Goal: Task Accomplishment & Management: Manage account settings

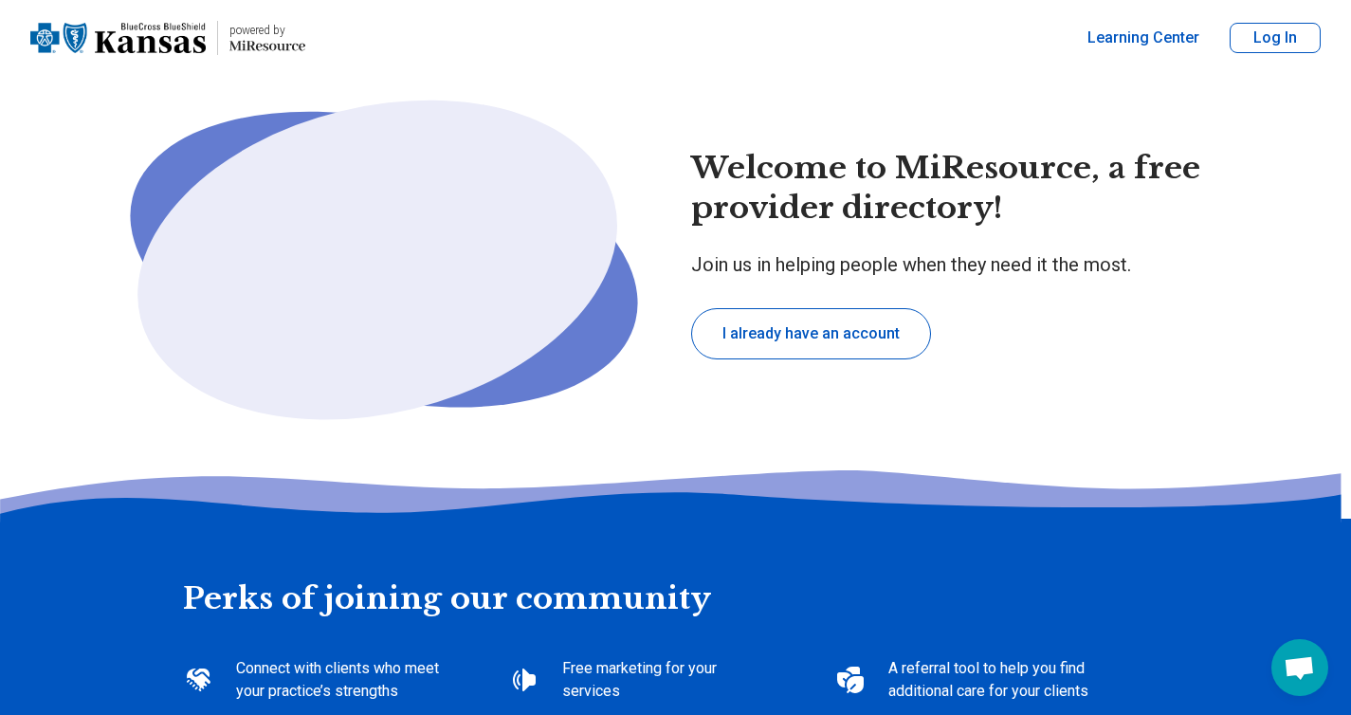
click at [1271, 47] on button "Log In" at bounding box center [1275, 38] width 91 height 30
type textarea "*"
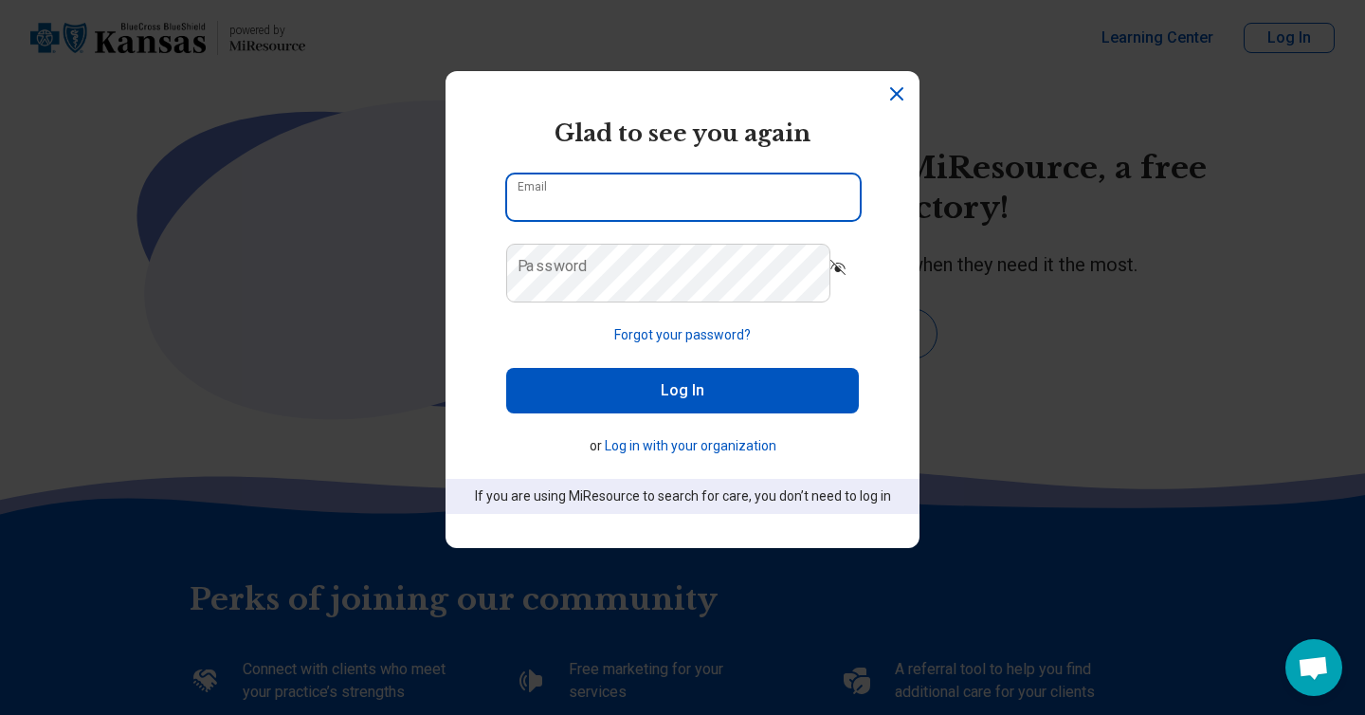
type input "**********"
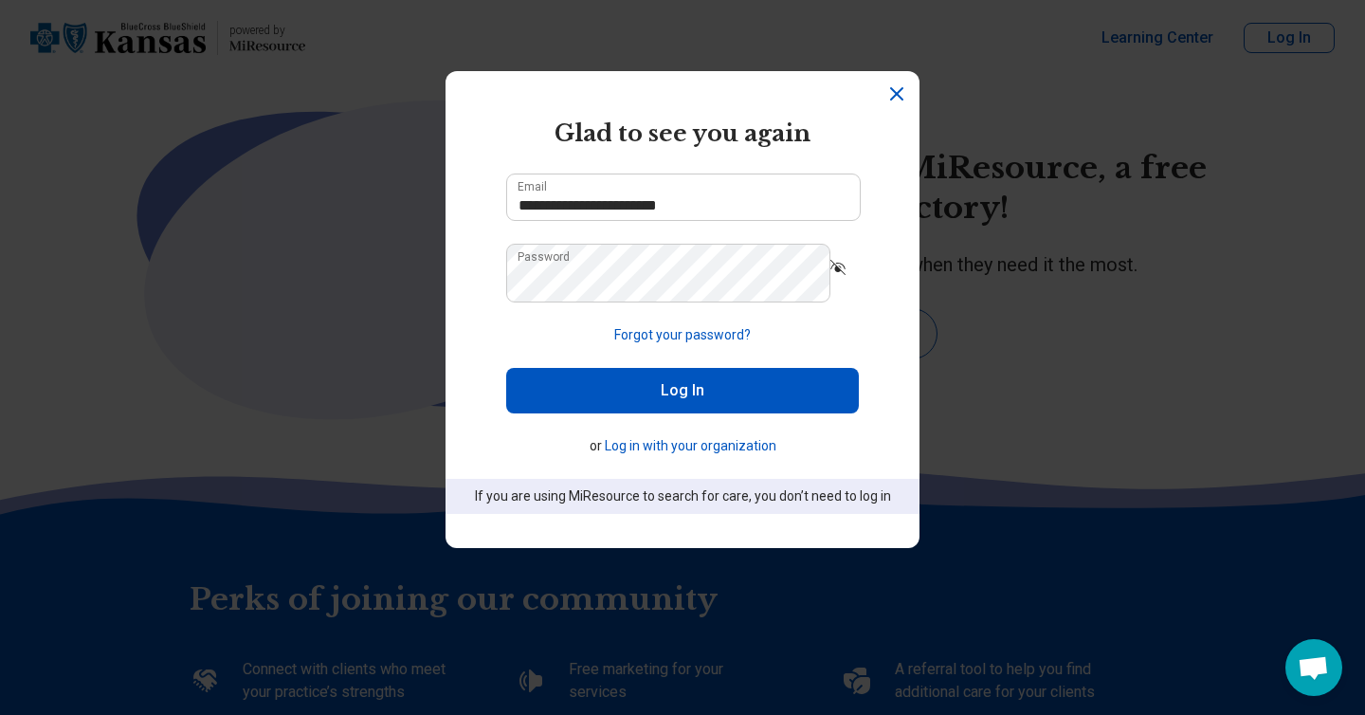
click at [729, 413] on button "Log In" at bounding box center [682, 391] width 353 height 46
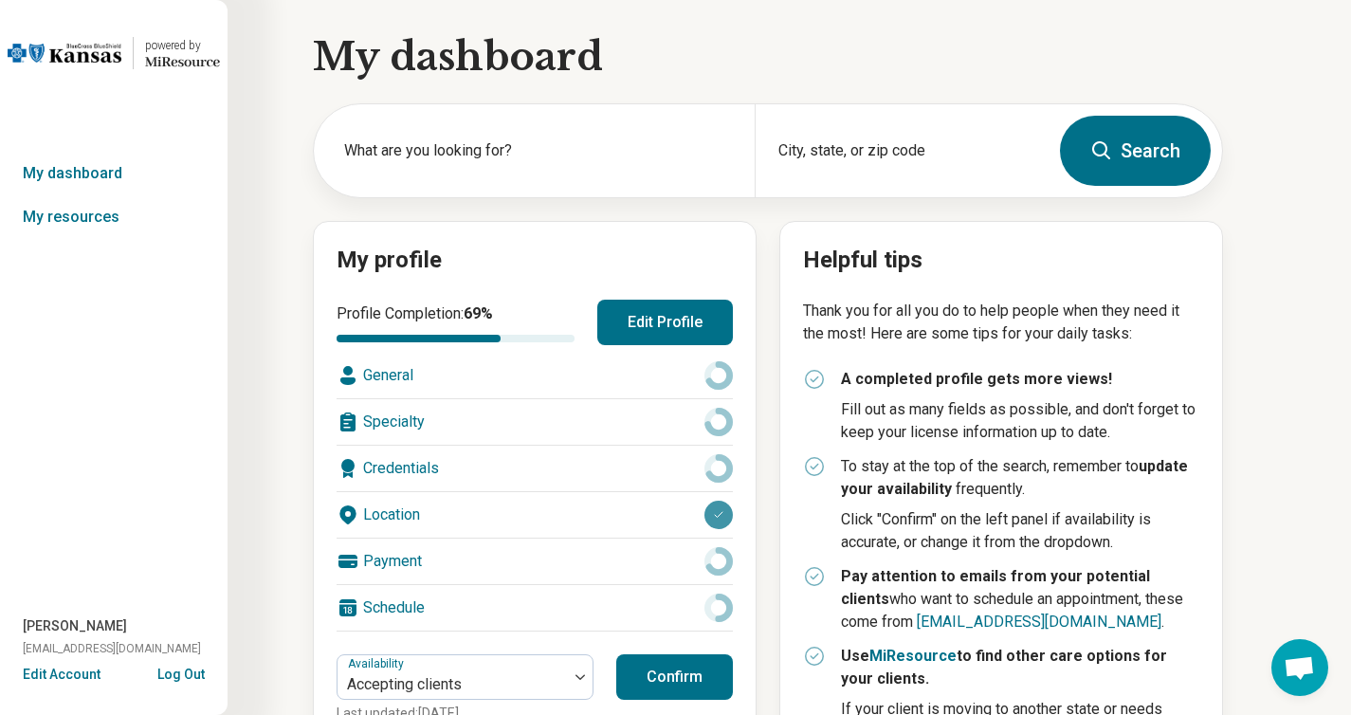
click at [698, 345] on button "Edit Profile" at bounding box center [665, 323] width 136 height 46
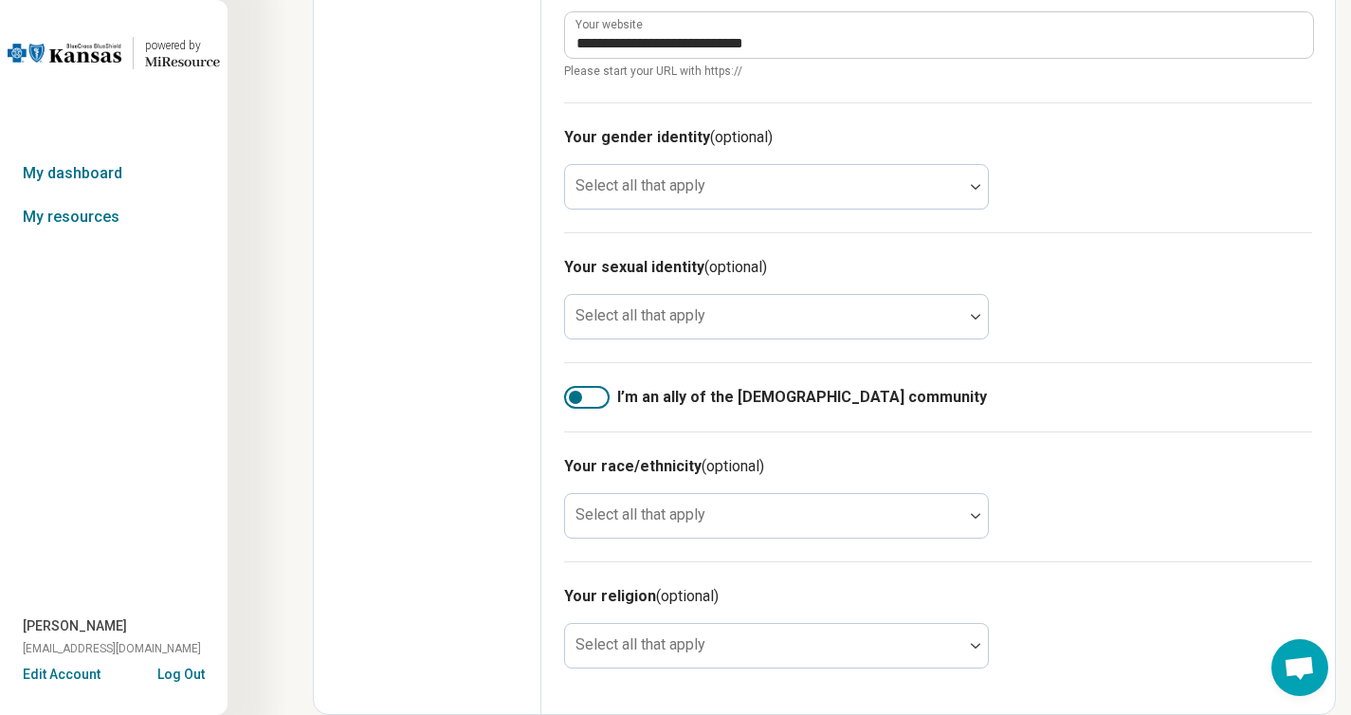
scroll to position [1831, 0]
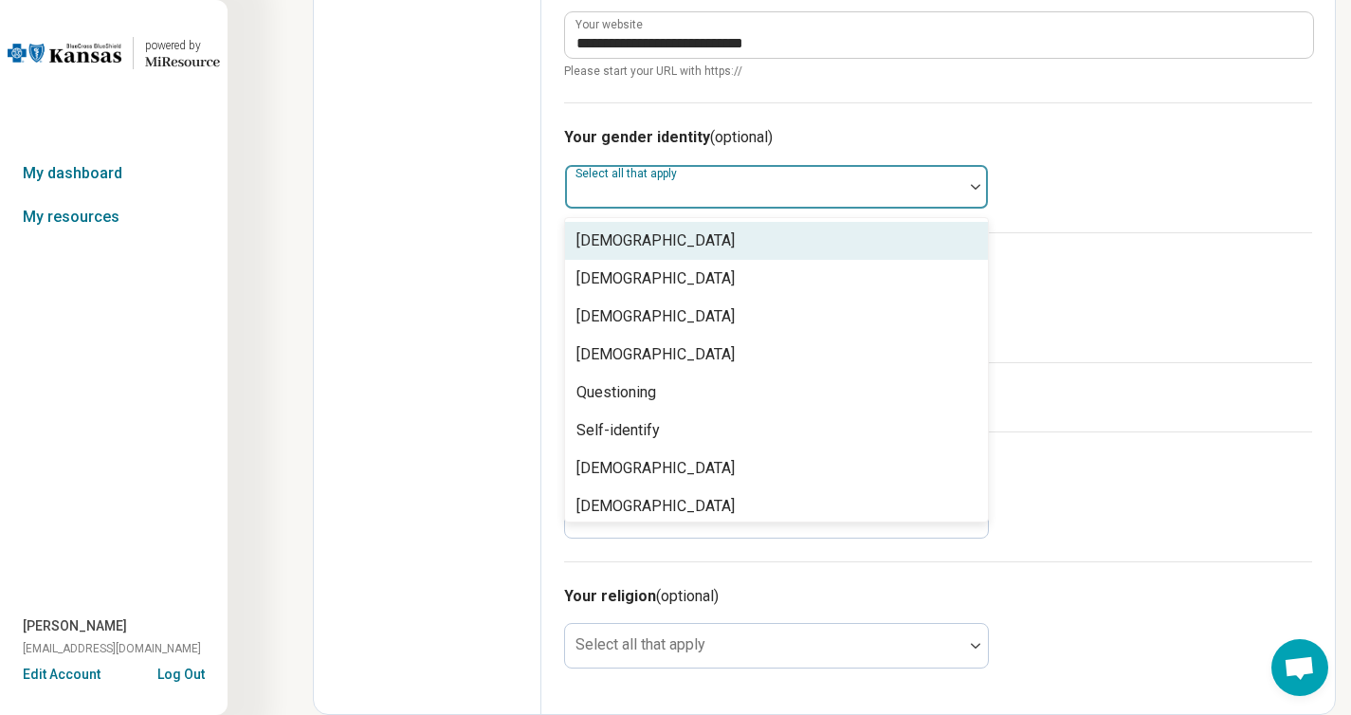
click at [956, 208] on div at bounding box center [764, 194] width 383 height 27
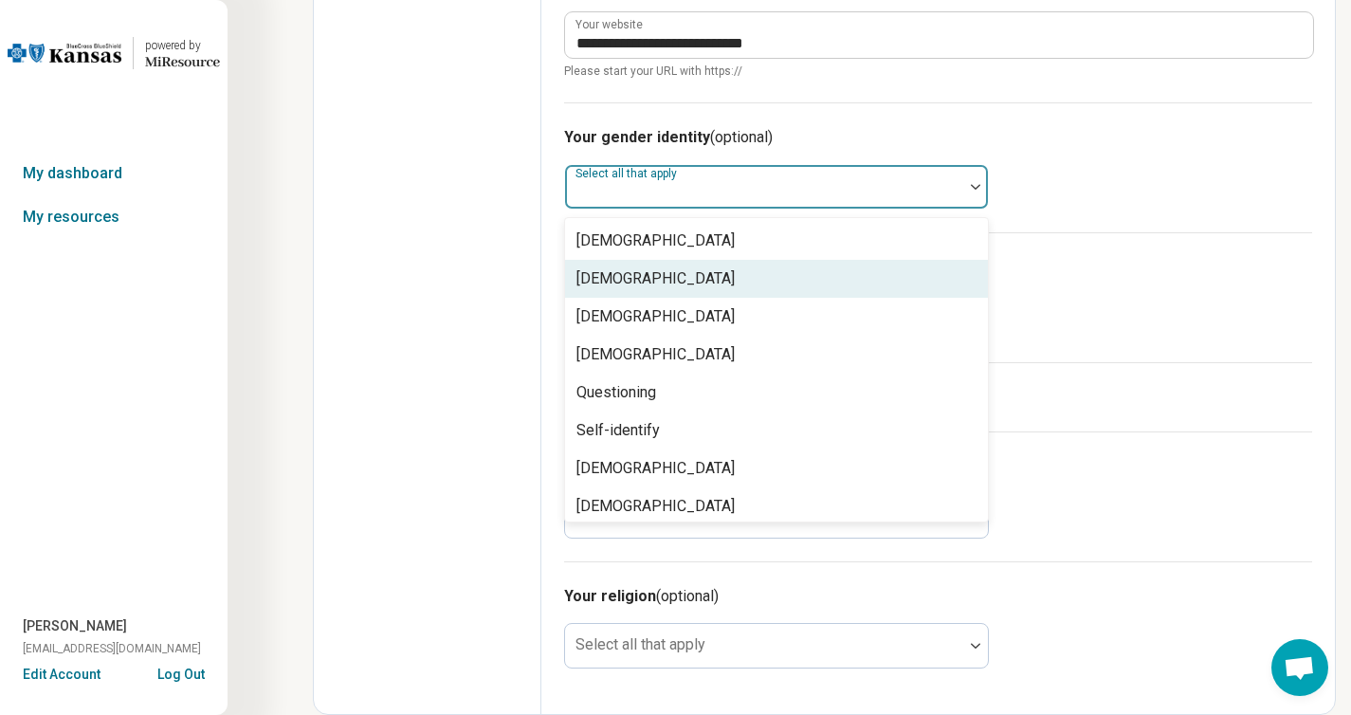
click at [961, 298] on div "[DEMOGRAPHIC_DATA]" at bounding box center [776, 279] width 423 height 38
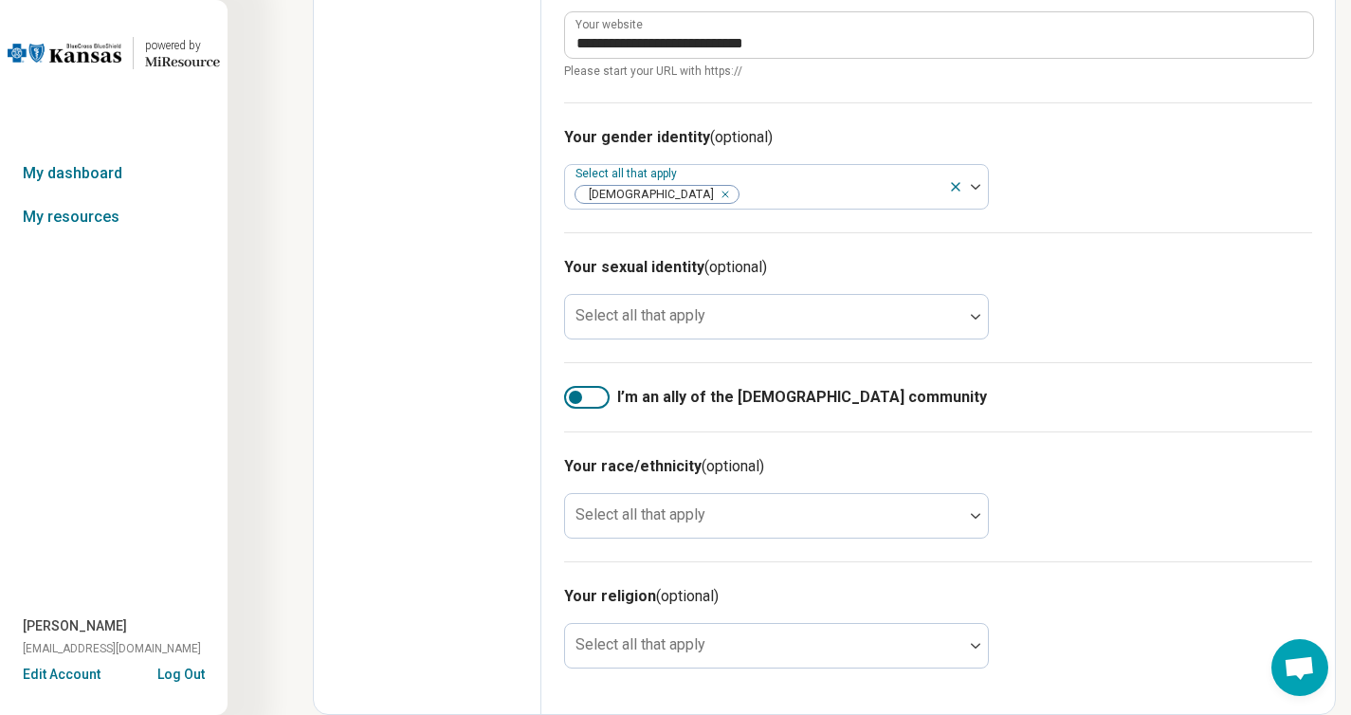
click at [1297, 232] on div "Your gender identity (optional) Select all that apply [DEMOGRAPHIC_DATA]" at bounding box center [938, 167] width 748 height 130
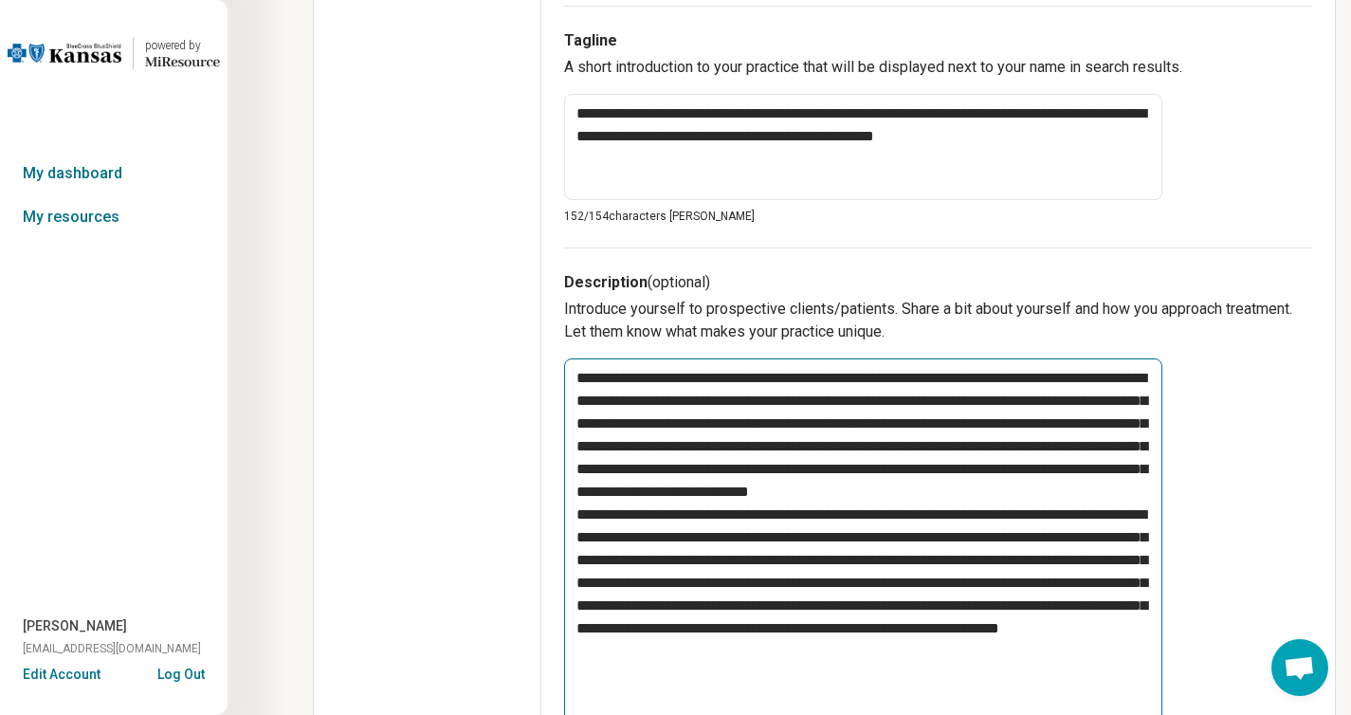
scroll to position [600, 0]
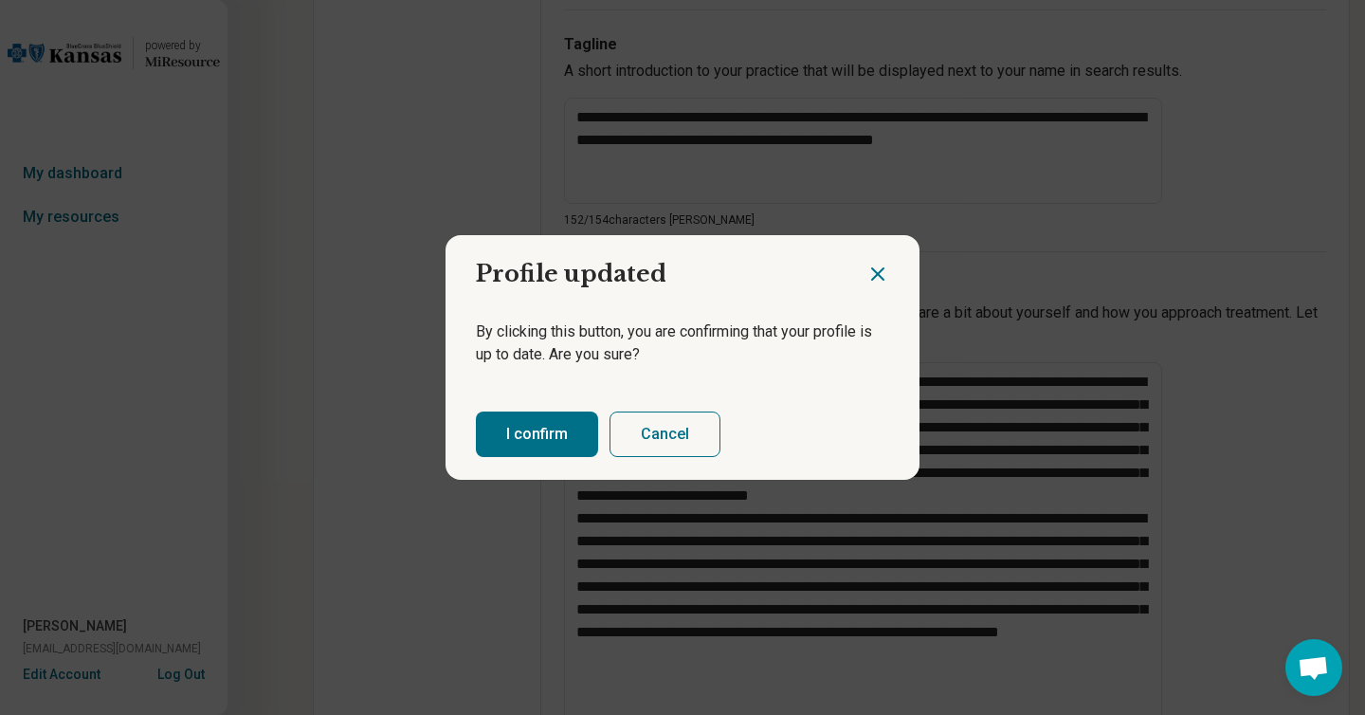
click at [872, 268] on icon "Close dialog" at bounding box center [877, 273] width 11 height 11
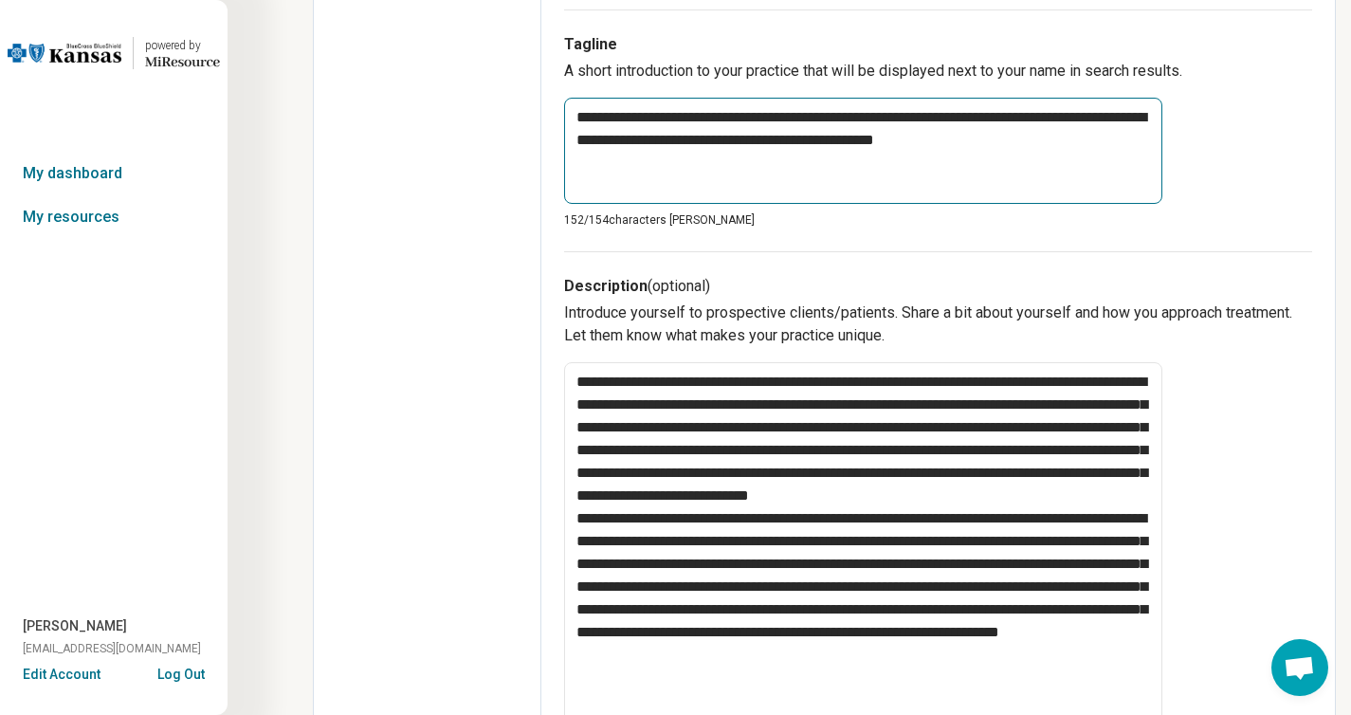
scroll to position [0, 0]
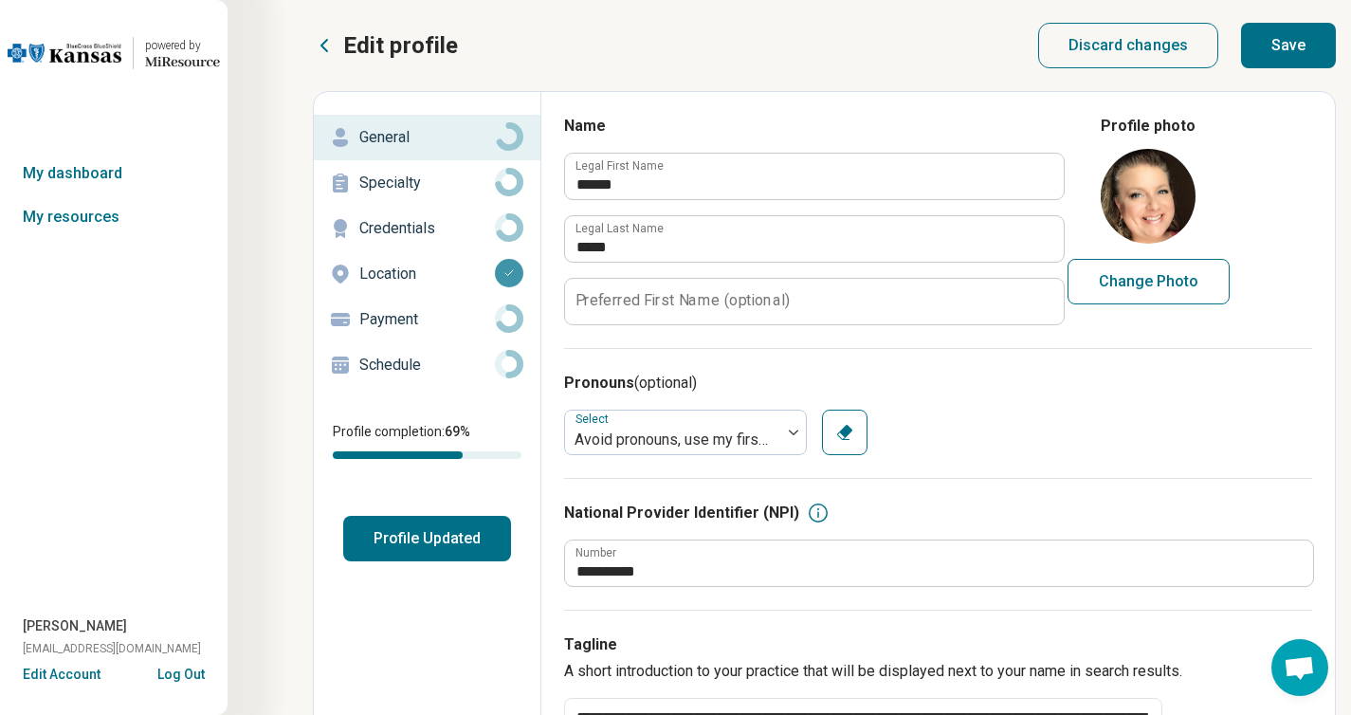
click at [1296, 68] on button "Save" at bounding box center [1288, 46] width 95 height 46
click at [478, 194] on p "Specialty" at bounding box center [427, 183] width 136 height 23
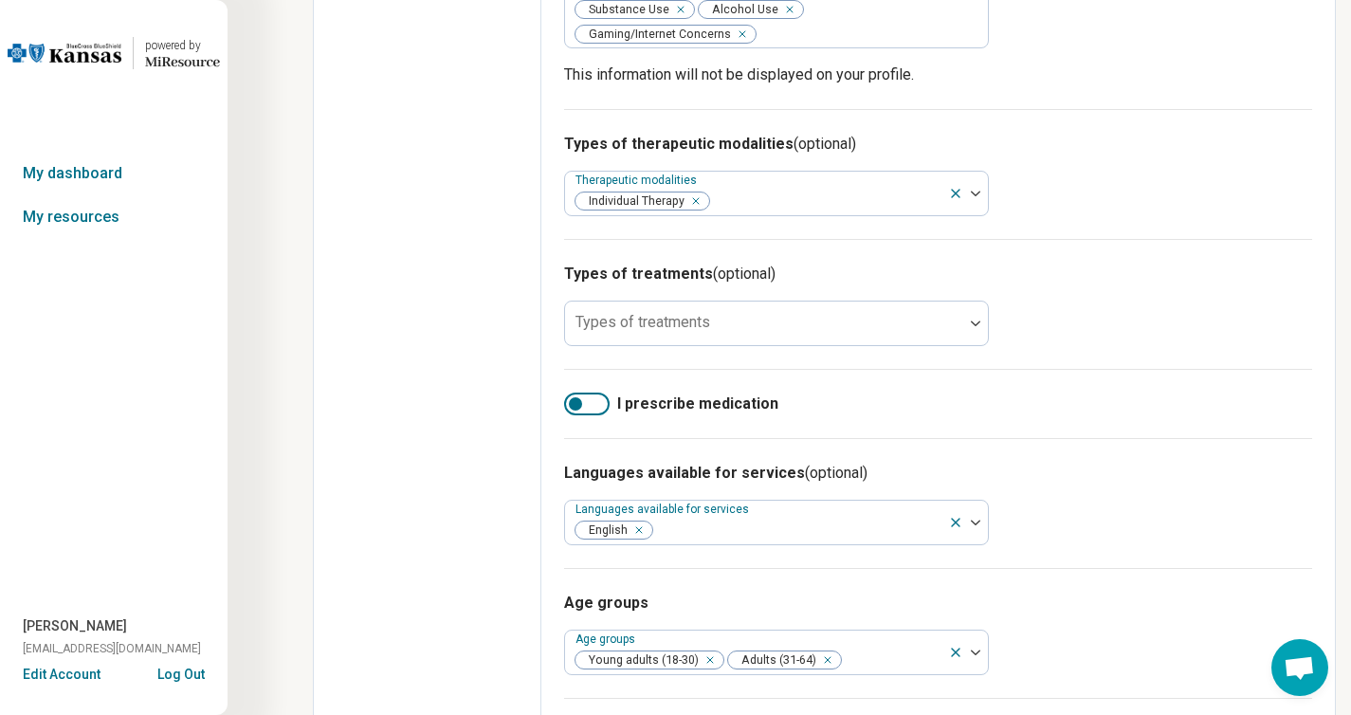
scroll to position [1014, 0]
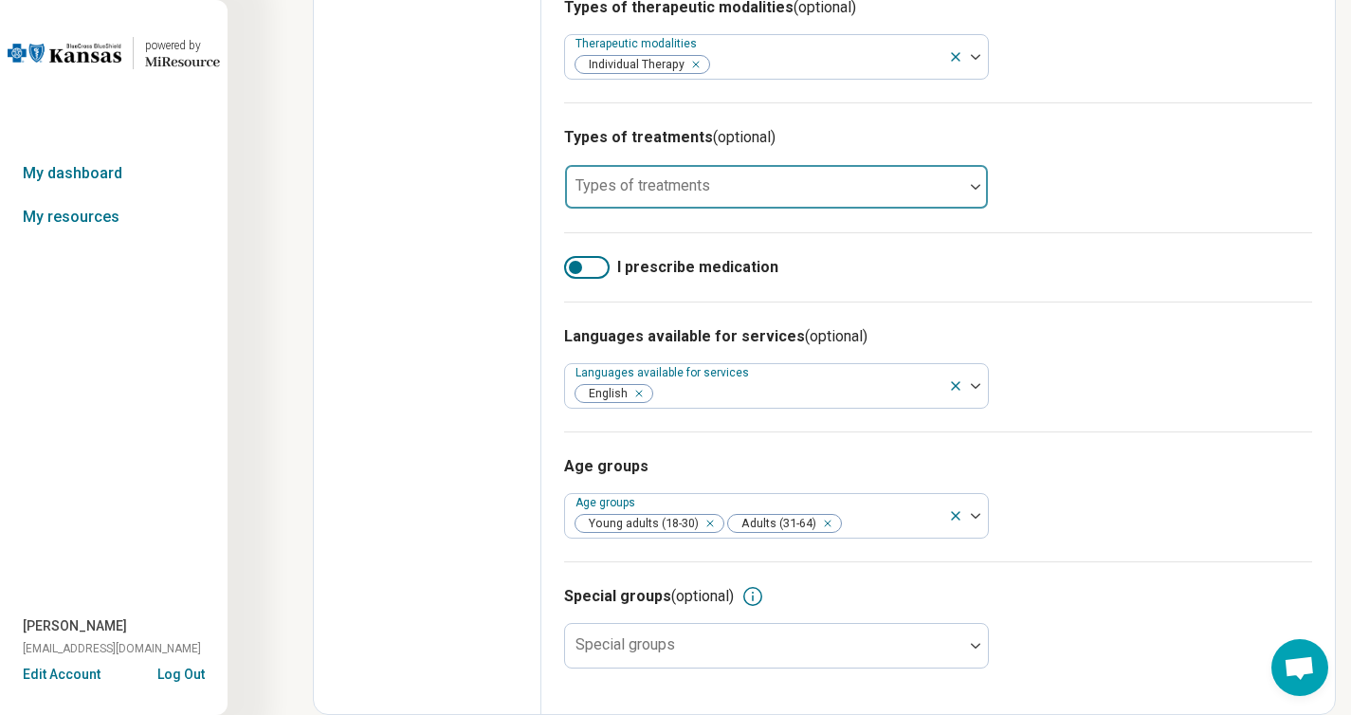
click at [956, 208] on div at bounding box center [764, 194] width 383 height 27
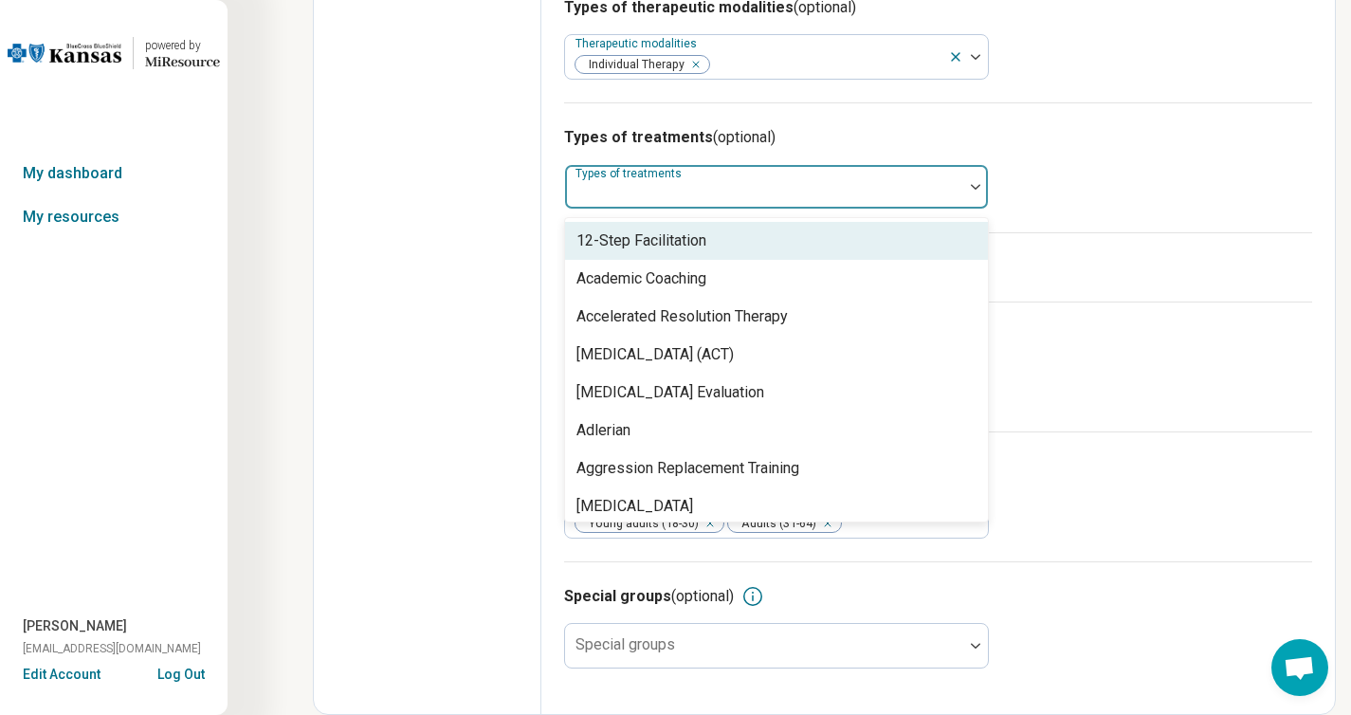
scroll to position [1076, 0]
click at [988, 209] on div at bounding box center [975, 187] width 25 height 44
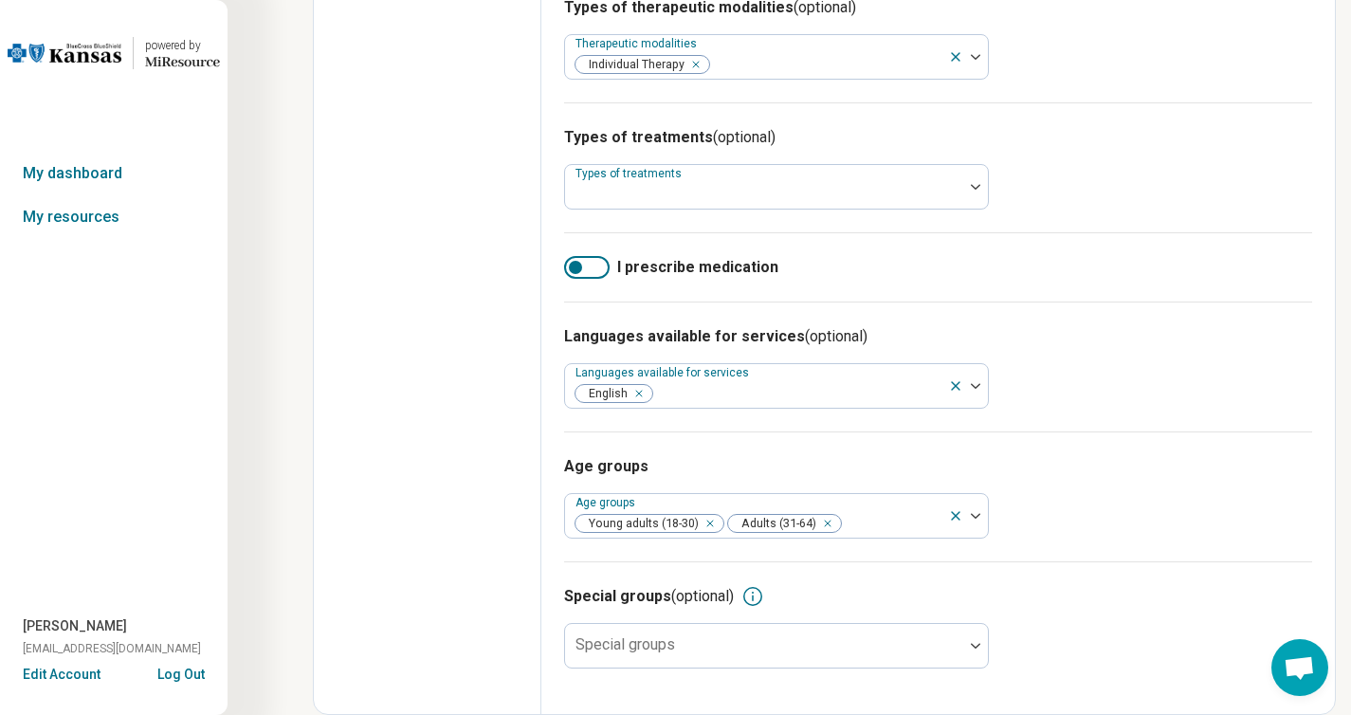
scroll to position [1310, 0]
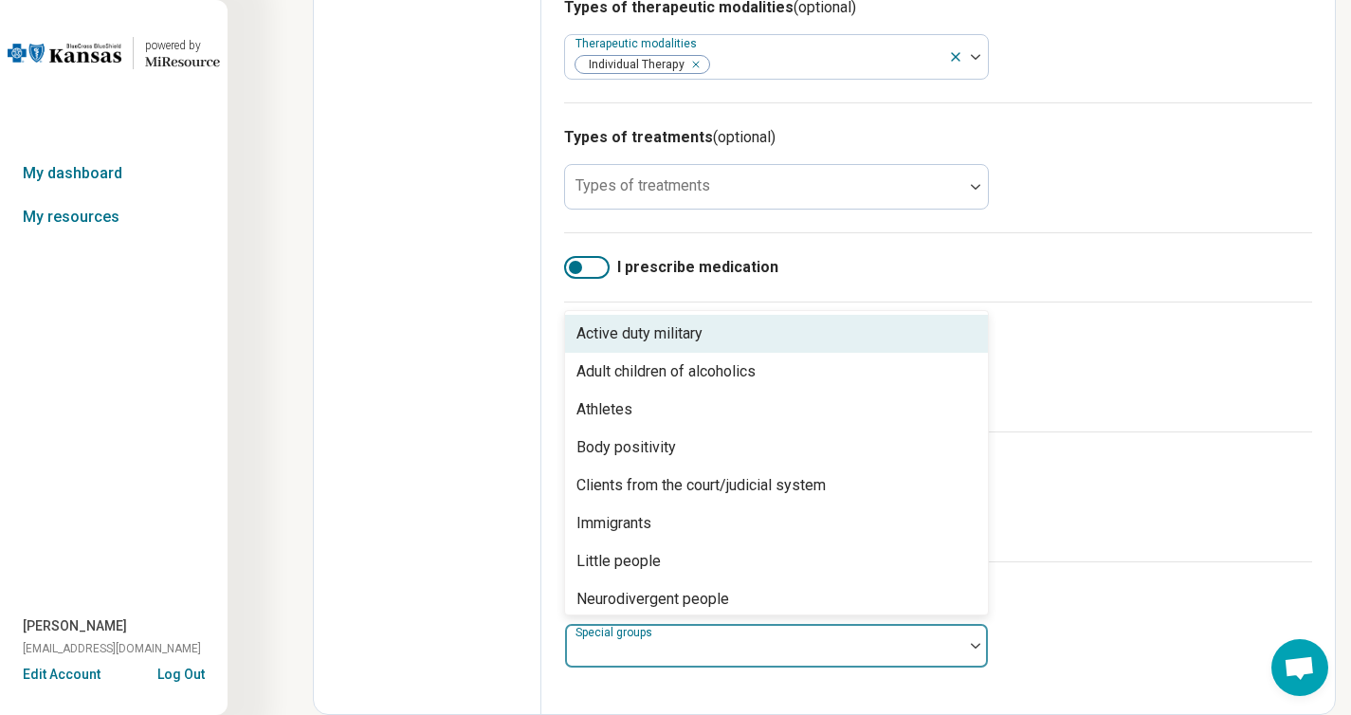
click at [988, 635] on div at bounding box center [975, 646] width 25 height 44
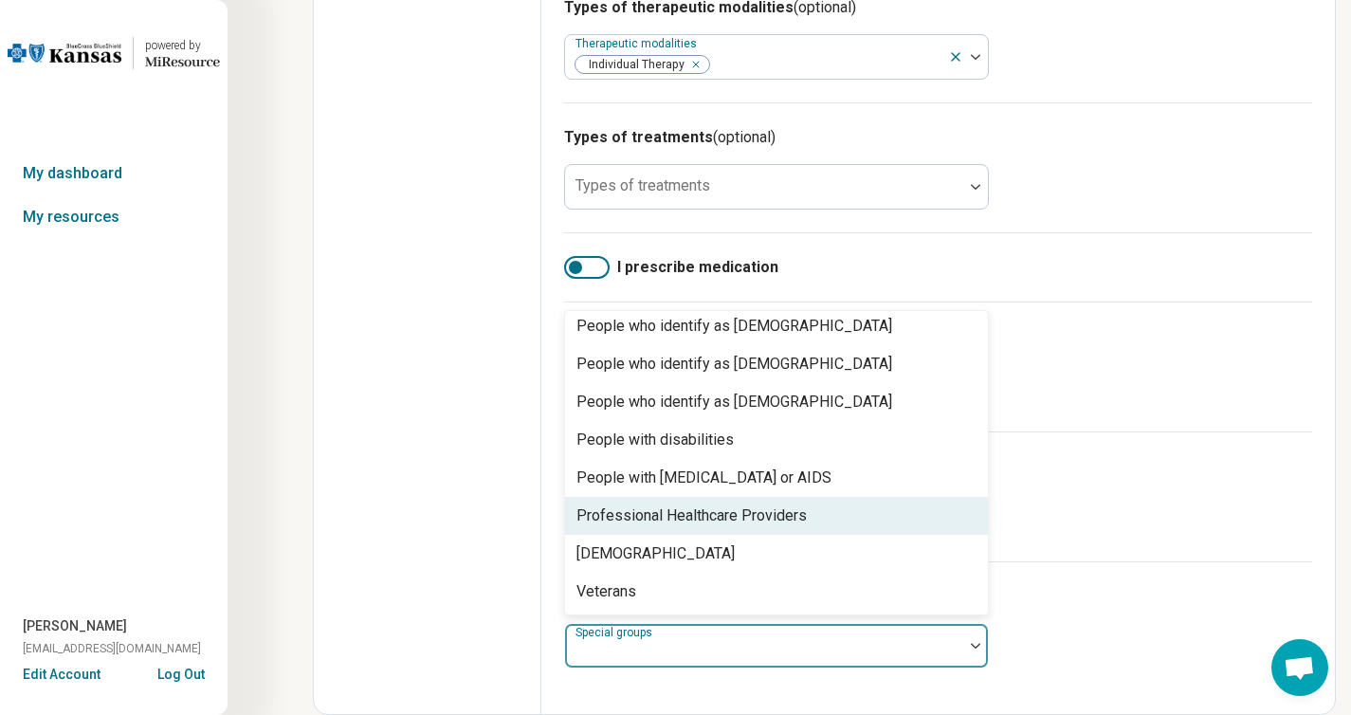
scroll to position [631, 0]
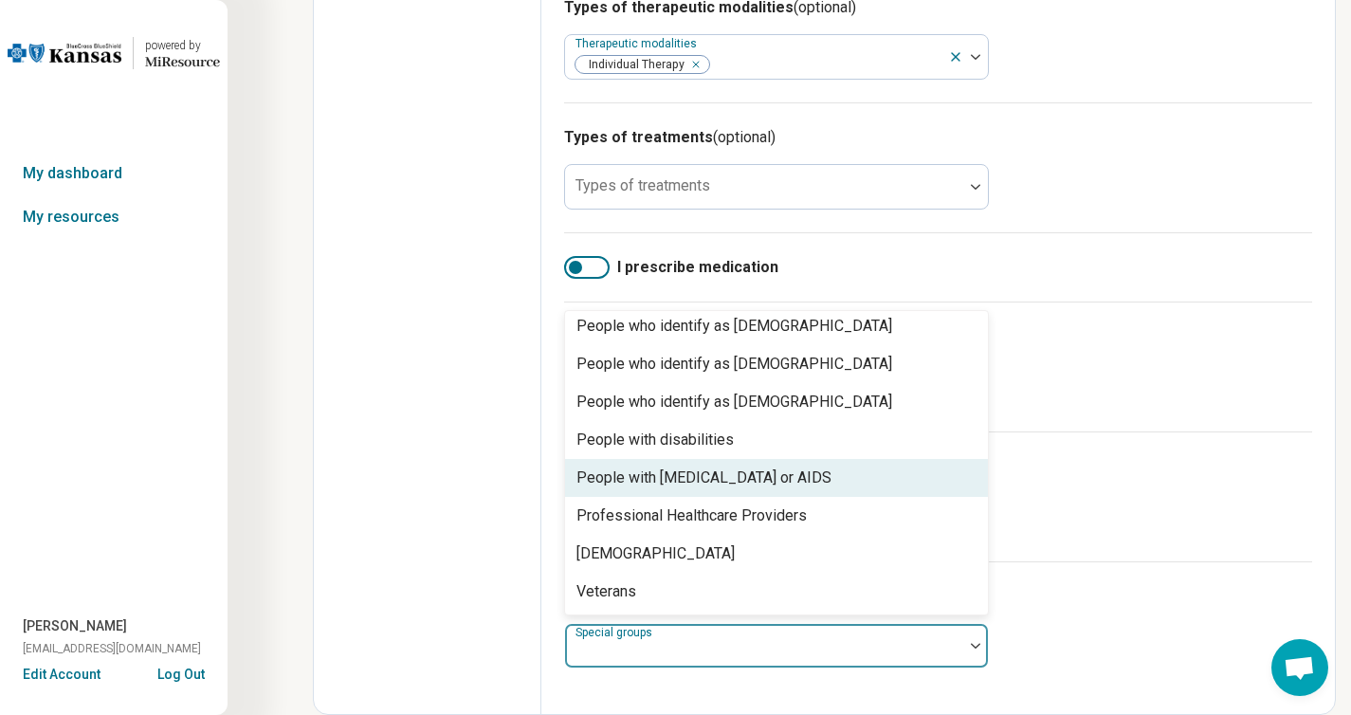
click at [1302, 455] on h3 "Age groups" at bounding box center [938, 466] width 748 height 23
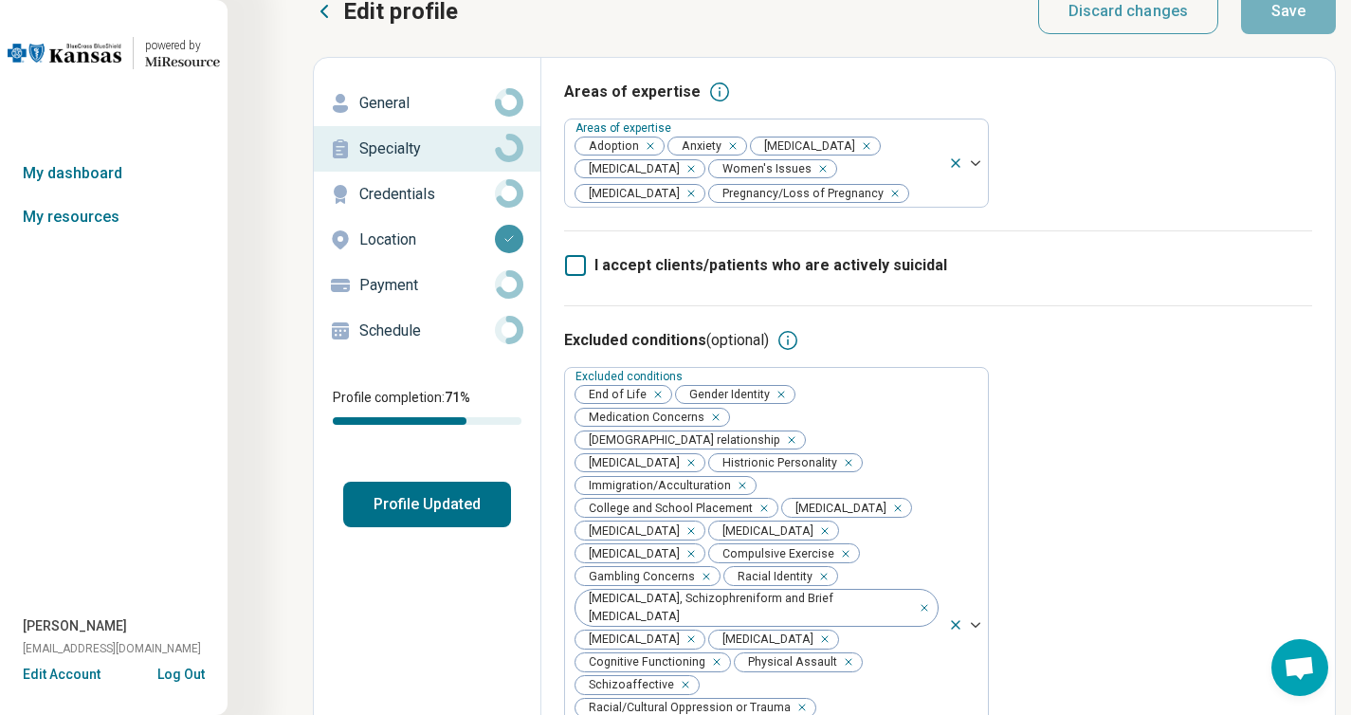
scroll to position [0, 0]
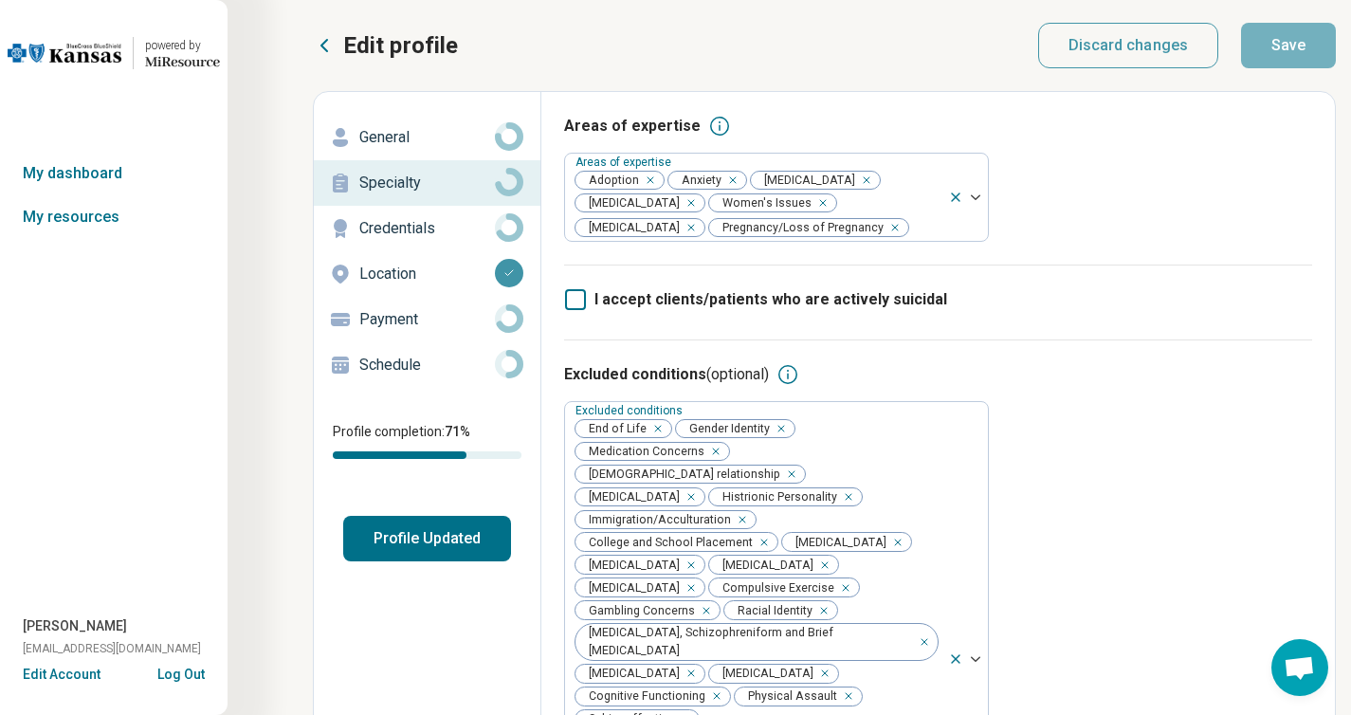
click at [495, 285] on p "Location" at bounding box center [427, 274] width 136 height 23
click at [519, 206] on link "Specialty" at bounding box center [427, 183] width 227 height 46
click at [495, 240] on p "Credentials" at bounding box center [427, 228] width 136 height 23
type textarea "*"
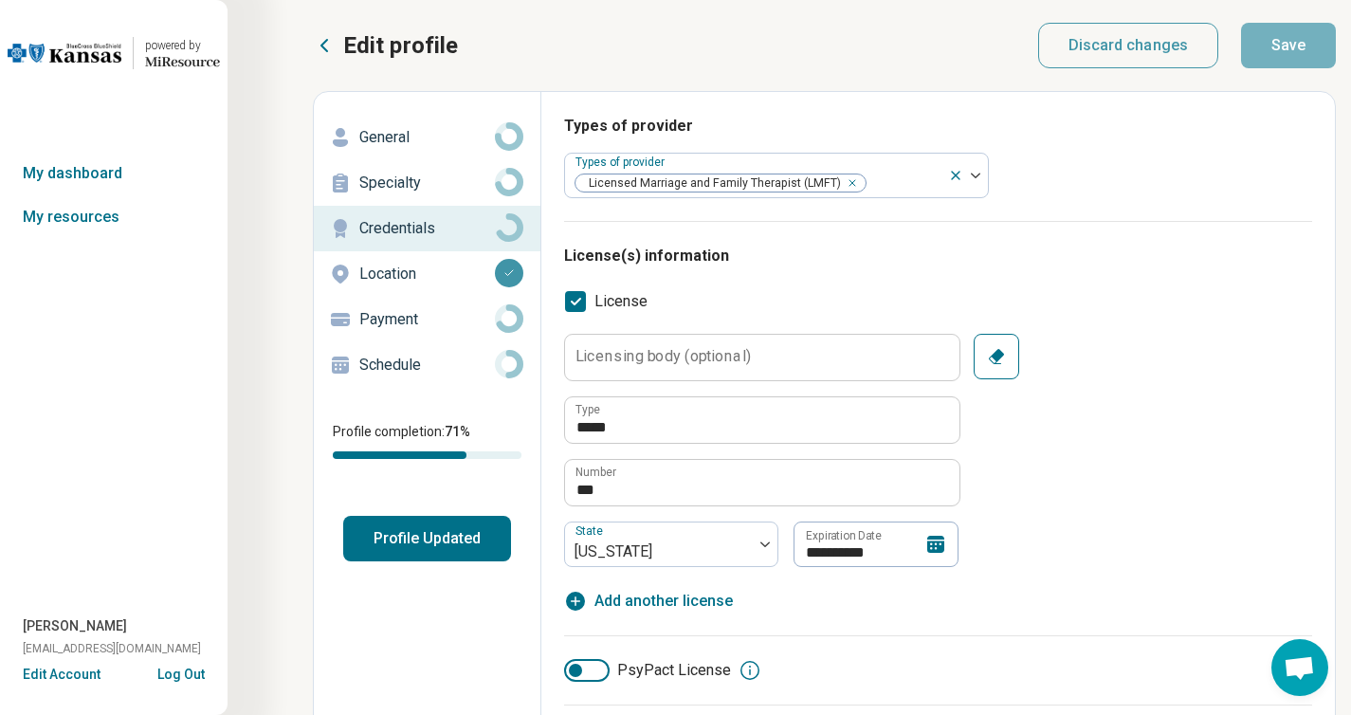
click at [495, 285] on p "Location" at bounding box center [427, 274] width 136 height 23
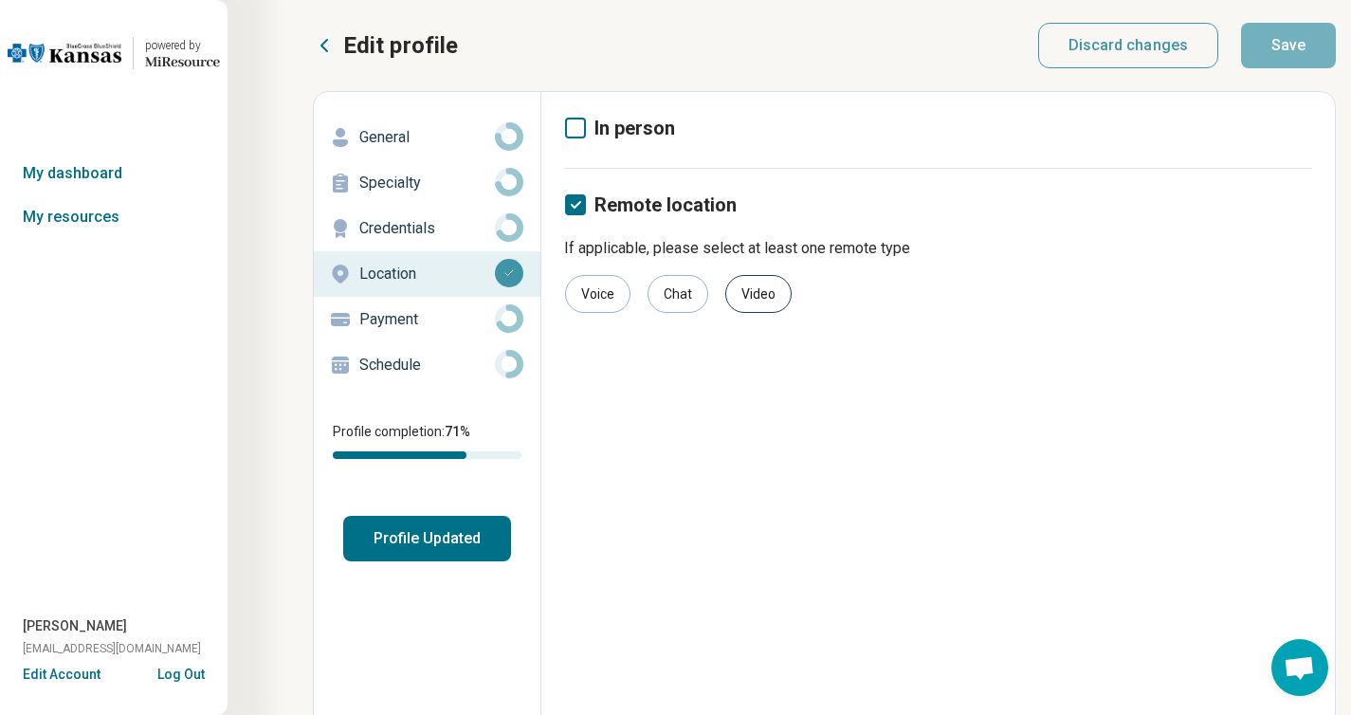
click at [792, 313] on div "Video" at bounding box center [758, 294] width 66 height 38
click at [708, 313] on div "Chat" at bounding box center [678, 294] width 61 height 38
click at [630, 313] on div "Voice" at bounding box center [597, 294] width 65 height 38
click at [792, 313] on div "Video" at bounding box center [758, 294] width 66 height 38
click at [495, 331] on p "Payment" at bounding box center [427, 319] width 136 height 23
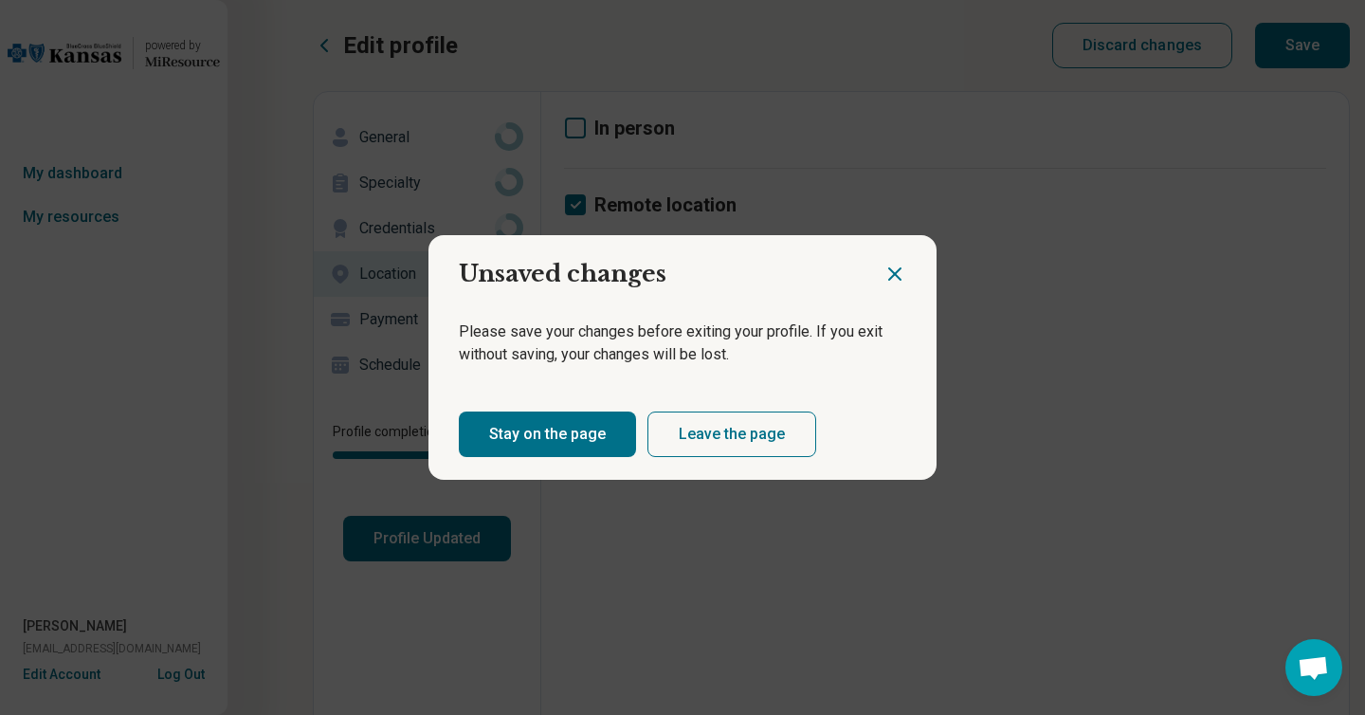
click at [889, 268] on icon "Close dialog" at bounding box center [894, 273] width 11 height 11
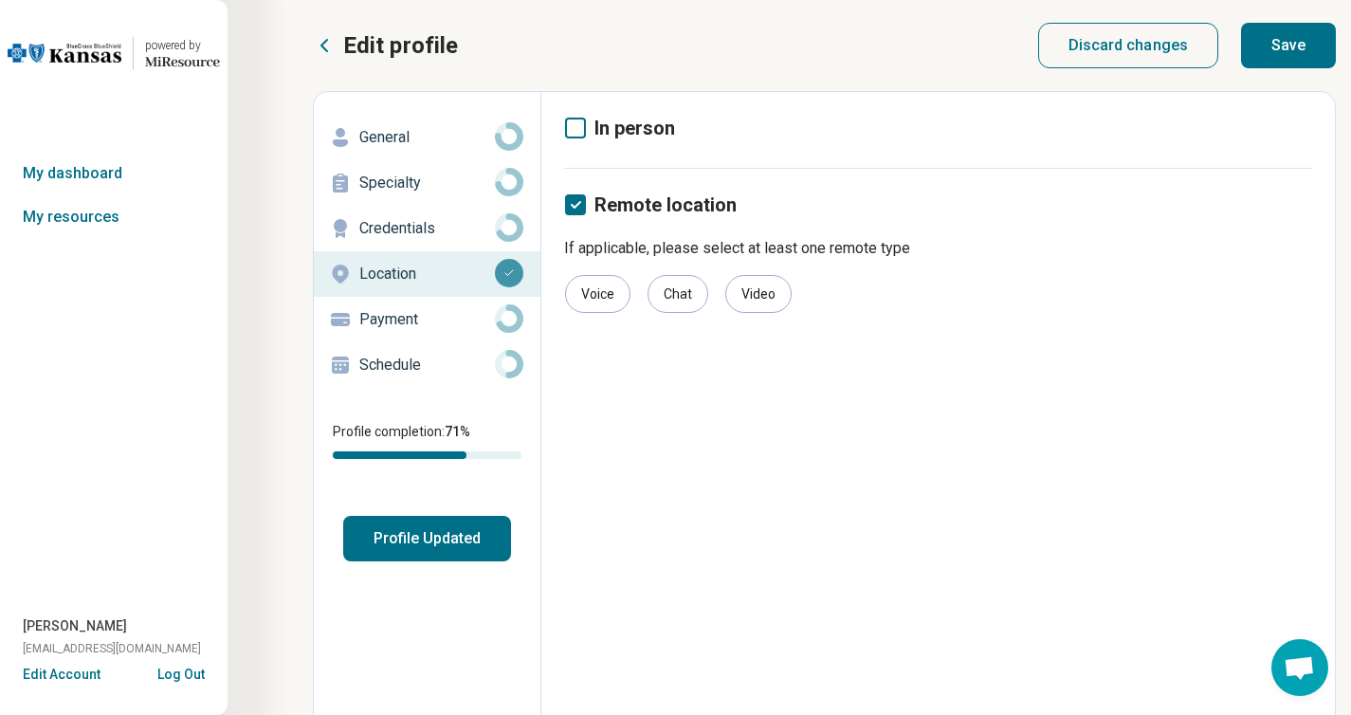
click at [1304, 40] on button "Save" at bounding box center [1288, 46] width 95 height 46
click at [495, 331] on p "Payment" at bounding box center [427, 319] width 136 height 23
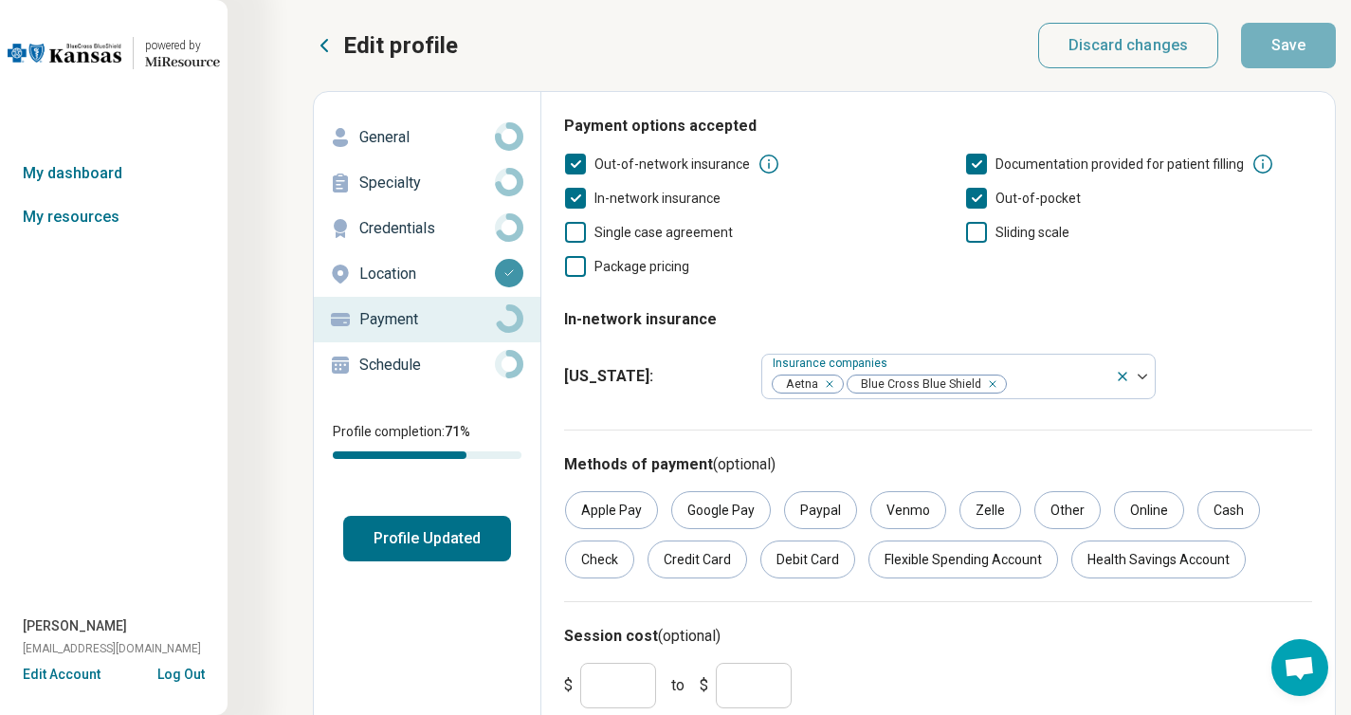
scroll to position [392, 0]
